Goal: Information Seeking & Learning: Check status

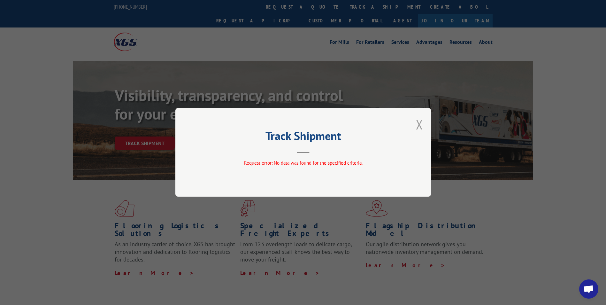
click at [416, 128] on div "Track Shipment Request error: No data was found for the specified criteria." at bounding box center [303, 152] width 256 height 89
click at [422, 125] on button "Close modal" at bounding box center [419, 124] width 7 height 17
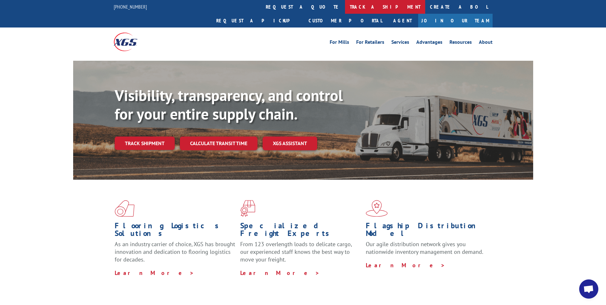
click at [345, 8] on link "track a shipment" at bounding box center [385, 7] width 80 height 14
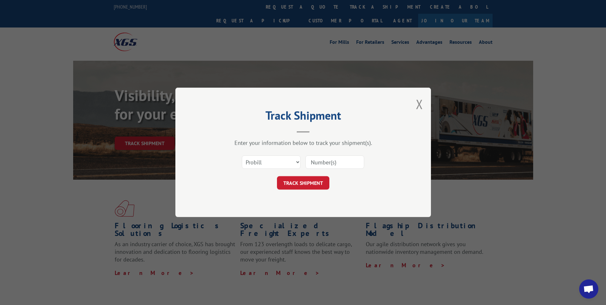
click at [319, 160] on input at bounding box center [335, 162] width 59 height 13
type input "17518183"
click at [315, 184] on button "TRACK SHIPMENT" at bounding box center [303, 182] width 52 height 13
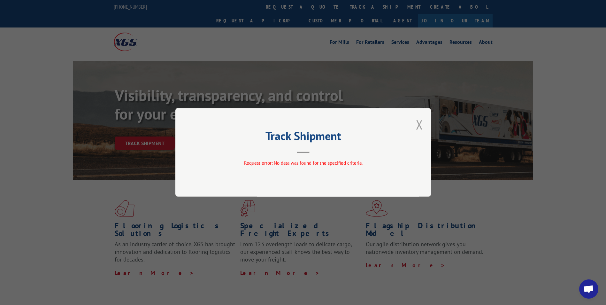
click at [420, 124] on button "Close modal" at bounding box center [419, 124] width 7 height 17
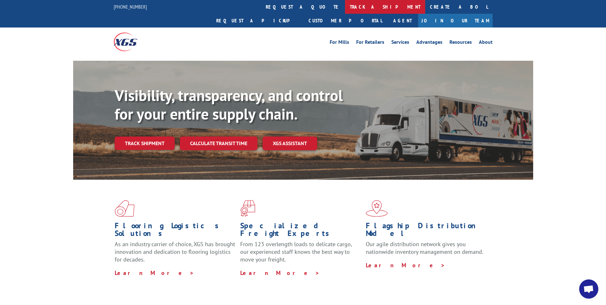
click at [345, 8] on link "track a shipment" at bounding box center [385, 7] width 80 height 14
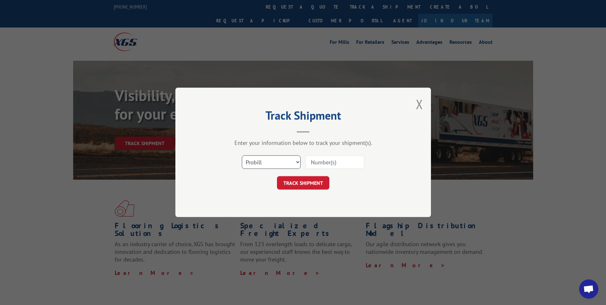
click at [273, 164] on select "Select category... Probill BOL PO" at bounding box center [271, 162] width 59 height 13
select select "po"
click at [242, 156] on select "Select category... Probill BOL PO" at bounding box center [271, 162] width 59 height 13
paste input "17513100"
type input "17513100"
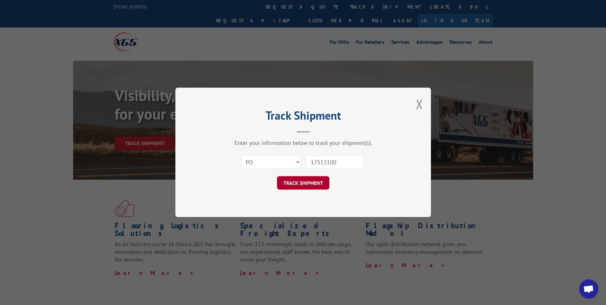
click at [304, 187] on button "TRACK SHIPMENT" at bounding box center [303, 182] width 52 height 13
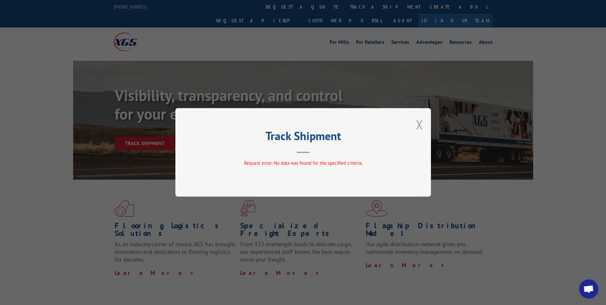
click at [417, 128] on button "Close modal" at bounding box center [419, 124] width 7 height 17
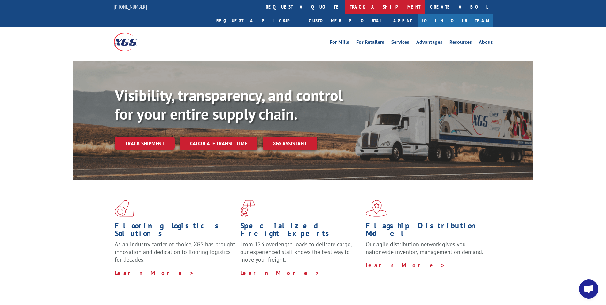
click at [345, 6] on link "track a shipment" at bounding box center [385, 7] width 80 height 14
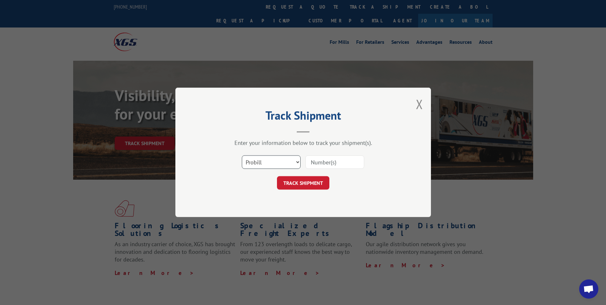
click at [271, 160] on select "Select category... Probill BOL PO" at bounding box center [271, 162] width 59 height 13
select select "po"
click at [242, 156] on select "Select category... Probill BOL PO" at bounding box center [271, 162] width 59 height 13
click at [310, 163] on input at bounding box center [335, 162] width 59 height 13
paste input "17513100"
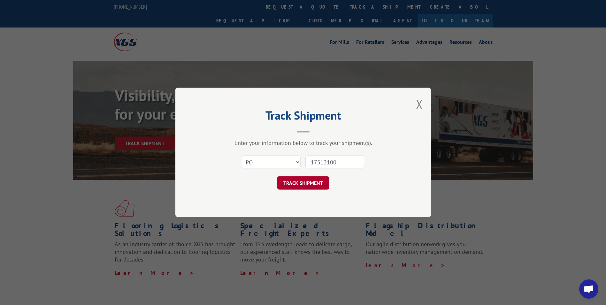
type input "17513100"
click at [287, 186] on button "TRACK SHIPMENT" at bounding box center [303, 182] width 52 height 13
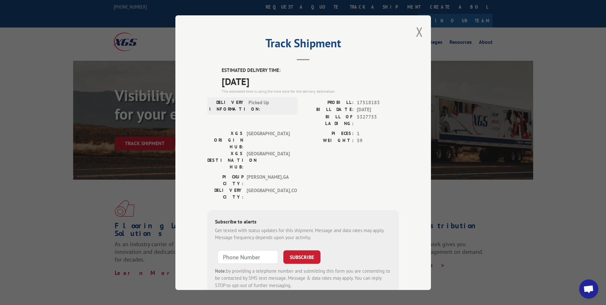
drag, startPoint x: 216, startPoint y: 66, endPoint x: 292, endPoint y: 82, distance: 77.7
click at [292, 82] on div "Track Shipment ESTIMATED DELIVERY TIME: [DATE] The estimated time is using the …" at bounding box center [303, 152] width 256 height 275
copy div "ESTIMATED DELIVERY TIME: [DATE]"
click at [418, 34] on button "Close modal" at bounding box center [419, 31] width 7 height 17
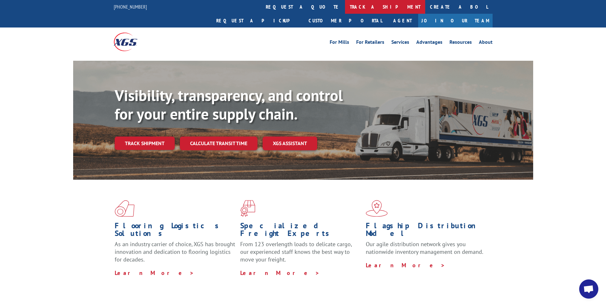
click at [345, 7] on link "track a shipment" at bounding box center [385, 7] width 80 height 14
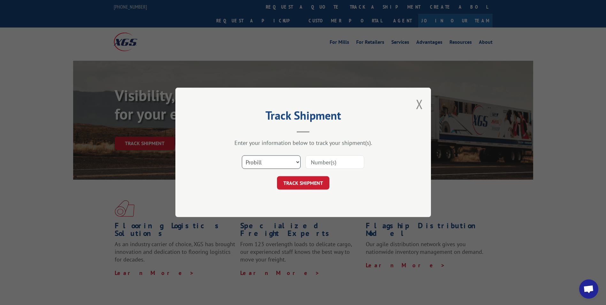
click at [270, 165] on select "Select category... Probill BOL PO" at bounding box center [271, 162] width 59 height 13
select select "po"
click at [242, 156] on select "Select category... Probill BOL PO" at bounding box center [271, 162] width 59 height 13
click at [321, 164] on input at bounding box center [335, 162] width 59 height 13
paste input "17512945"
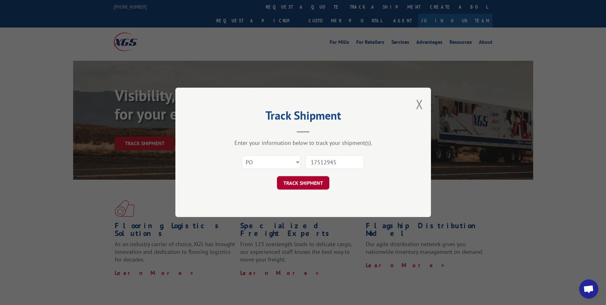
type input "17512945"
click at [294, 186] on button "TRACK SHIPMENT" at bounding box center [303, 182] width 52 height 13
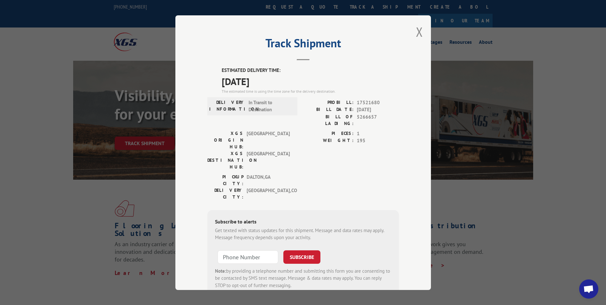
drag, startPoint x: 216, startPoint y: 69, endPoint x: 274, endPoint y: 80, distance: 59.1
click at [274, 80] on div "ESTIMATED DELIVERY TIME: [DATE] The estimated time is using the time zone for t…" at bounding box center [303, 182] width 192 height 230
drag, startPoint x: 274, startPoint y: 80, endPoint x: 229, endPoint y: 80, distance: 45.1
copy div "ESTIMATED DELIVERY TIME: [DATE]"
